Goal: Task Accomplishment & Management: Manage account settings

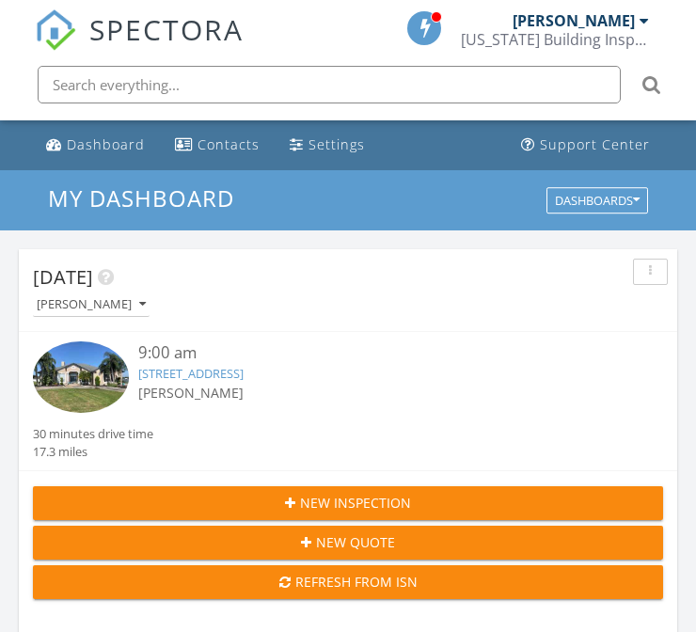
click at [224, 374] on link "7301 Loghouse Rd, Plant City, FL 33565" at bounding box center [190, 373] width 105 height 17
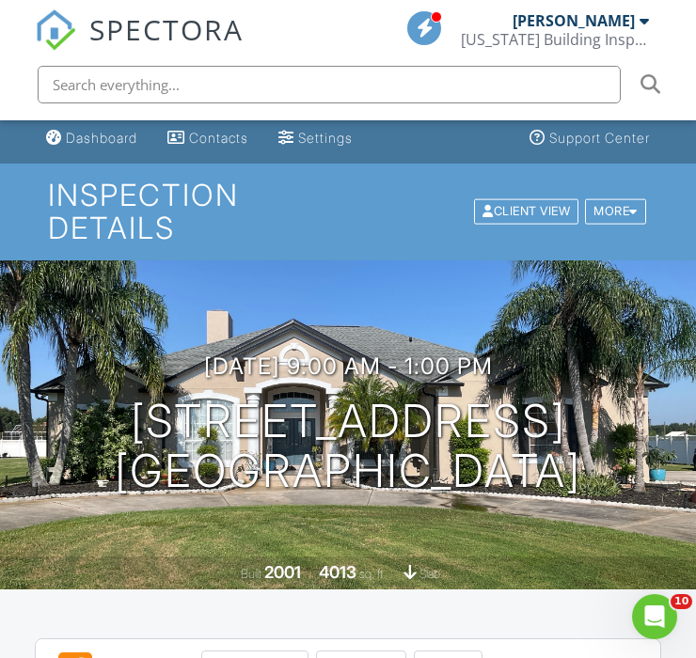
scroll to position [210, 0]
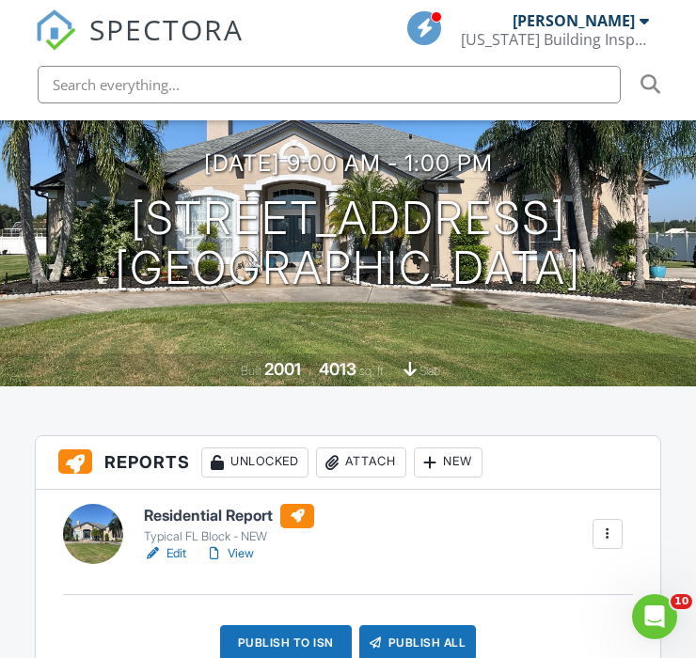
click at [178, 555] on link "Edit" at bounding box center [165, 553] width 42 height 19
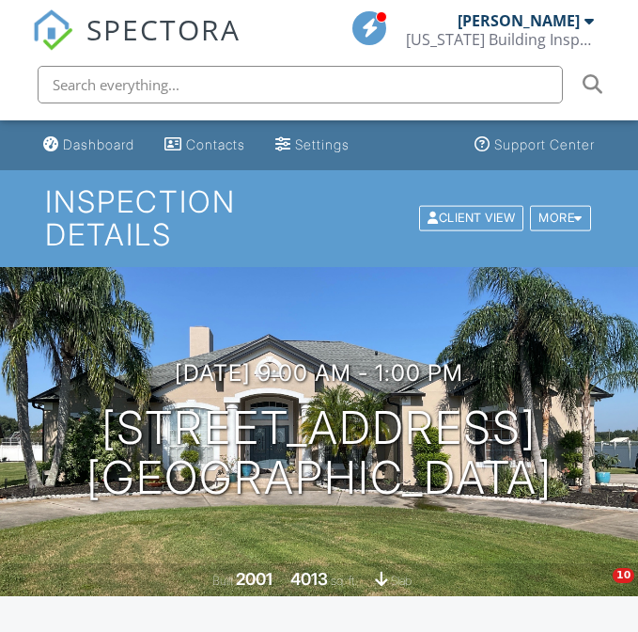
click at [348, 79] on input "text" at bounding box center [301, 85] width 526 height 38
click at [223, 80] on input "text" at bounding box center [301, 85] width 526 height 38
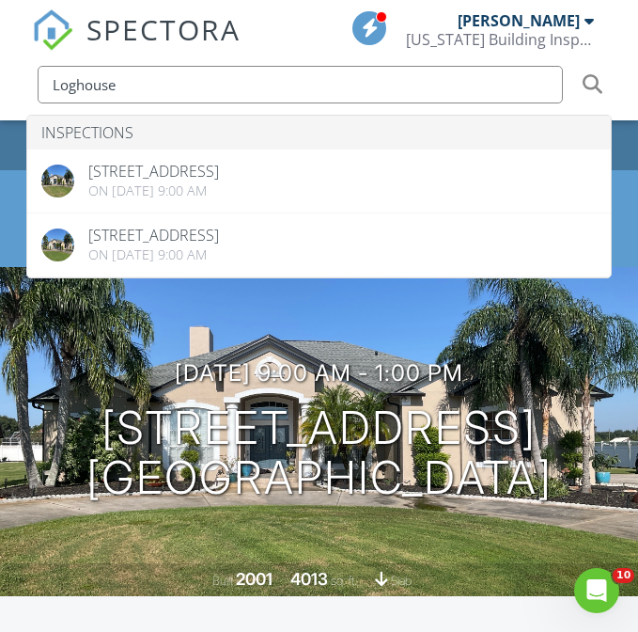
type input "Loghouse"
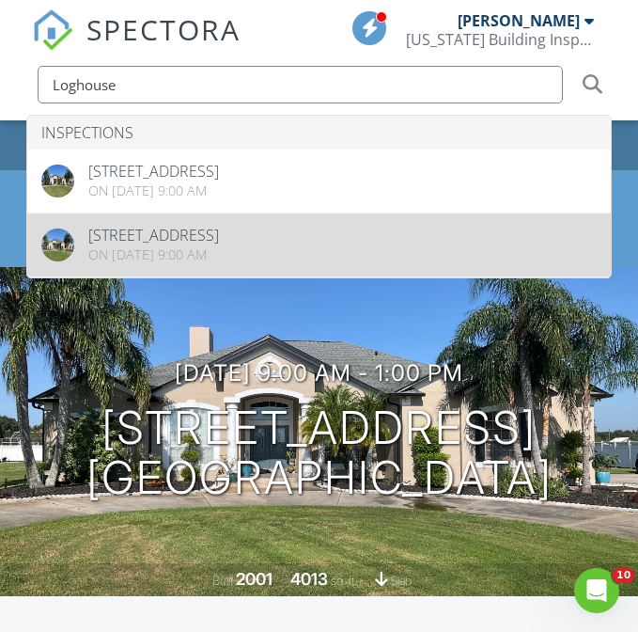
drag, startPoint x: 276, startPoint y: 93, endPoint x: 204, endPoint y: 249, distance: 172.1
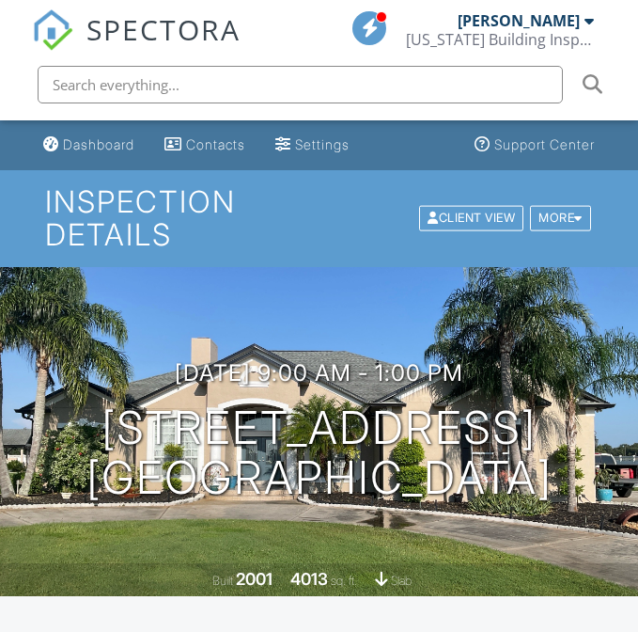
scroll to position [543, 0]
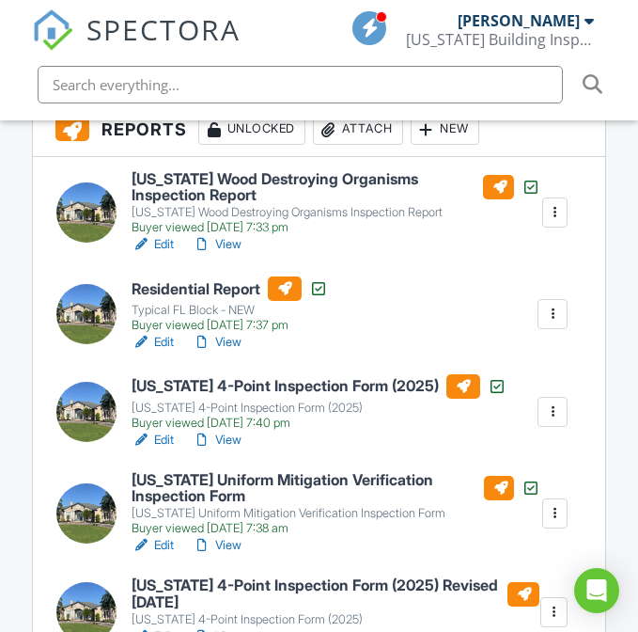
click at [227, 337] on link "View" at bounding box center [217, 342] width 49 height 19
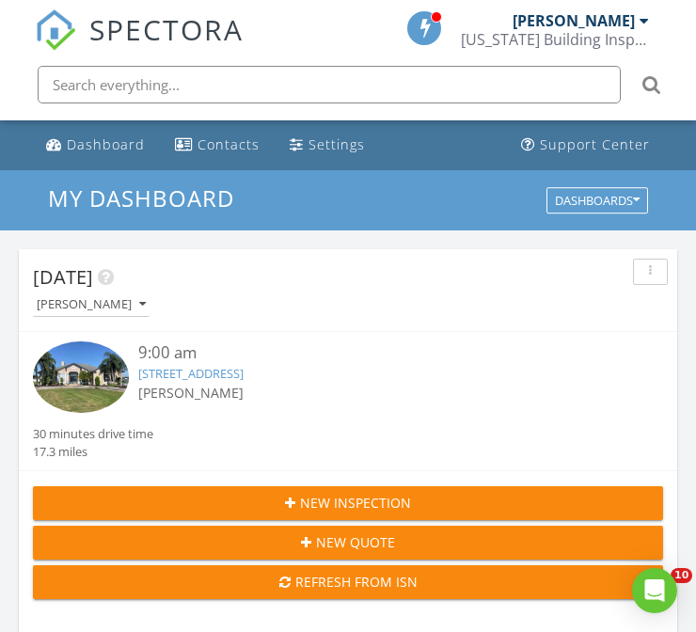
click at [174, 370] on link "7301 Loghouse Rd, Plant City, FL 33565" at bounding box center [190, 373] width 105 height 17
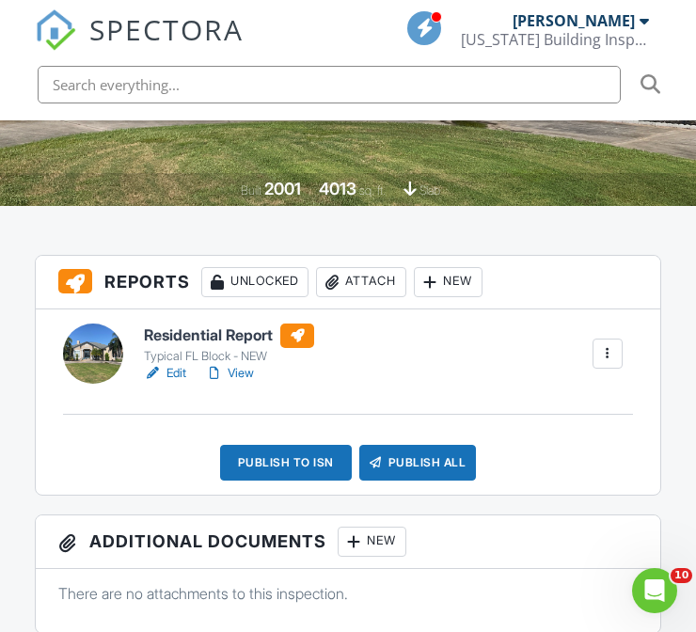
click at [176, 375] on link "Edit" at bounding box center [165, 373] width 42 height 19
